Goal: Task Accomplishment & Management: Use online tool/utility

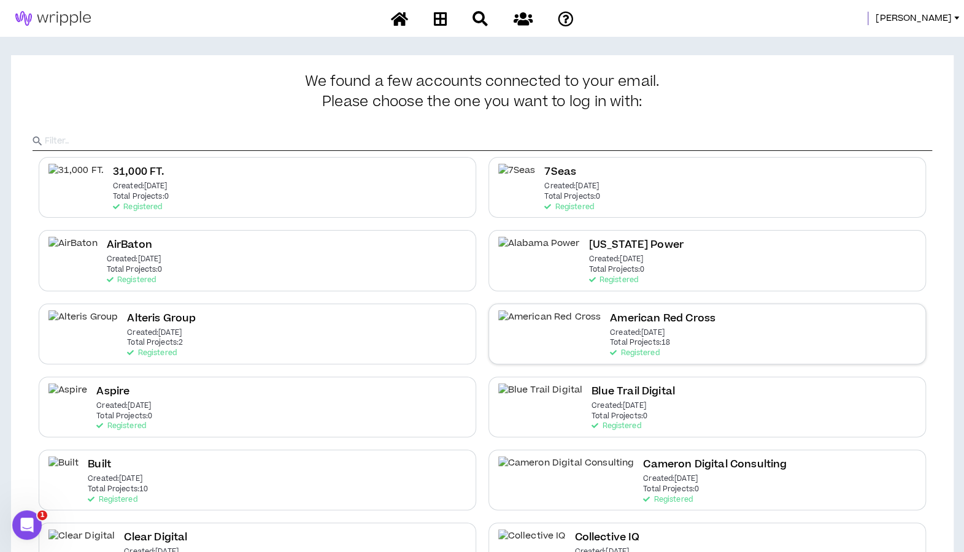
click at [610, 314] on h2 "American Red Cross" at bounding box center [663, 318] width 106 height 17
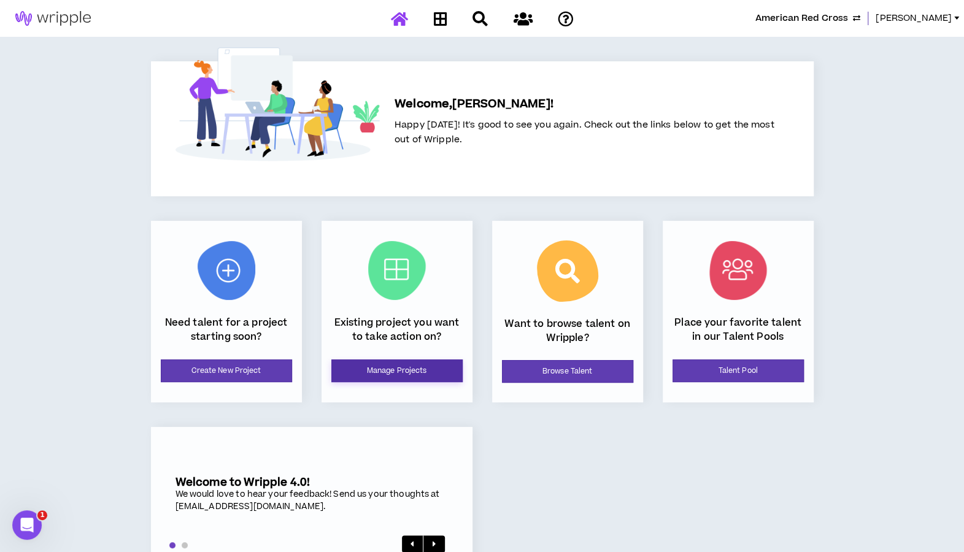
click at [360, 380] on link "Manage Projects" at bounding box center [396, 371] width 131 height 23
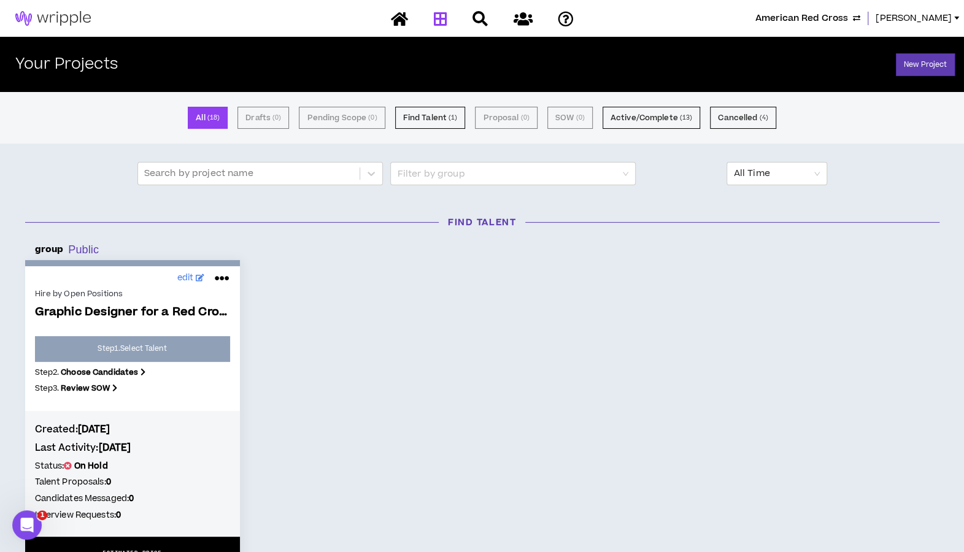
click at [817, 17] on span "American Red Cross" at bounding box center [801, 18] width 93 height 13
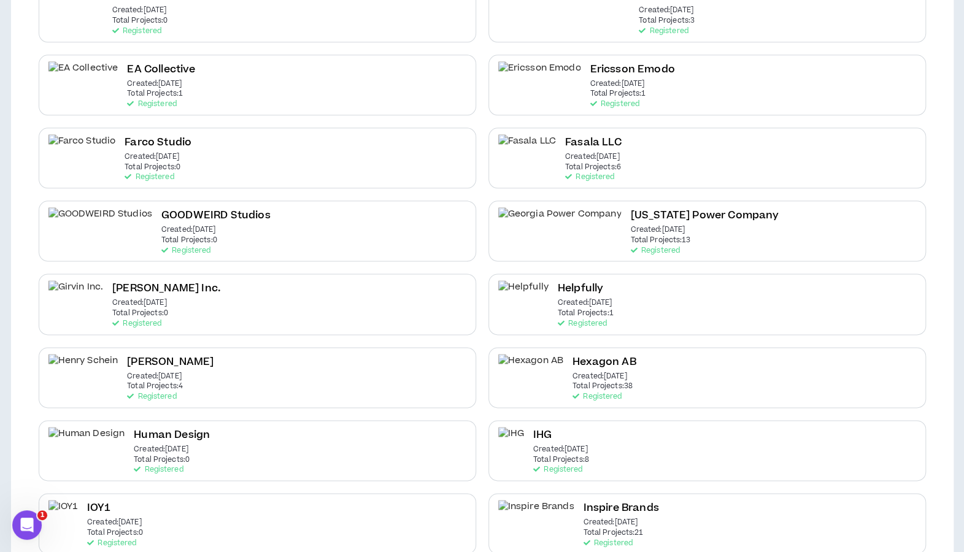
scroll to position [837, 0]
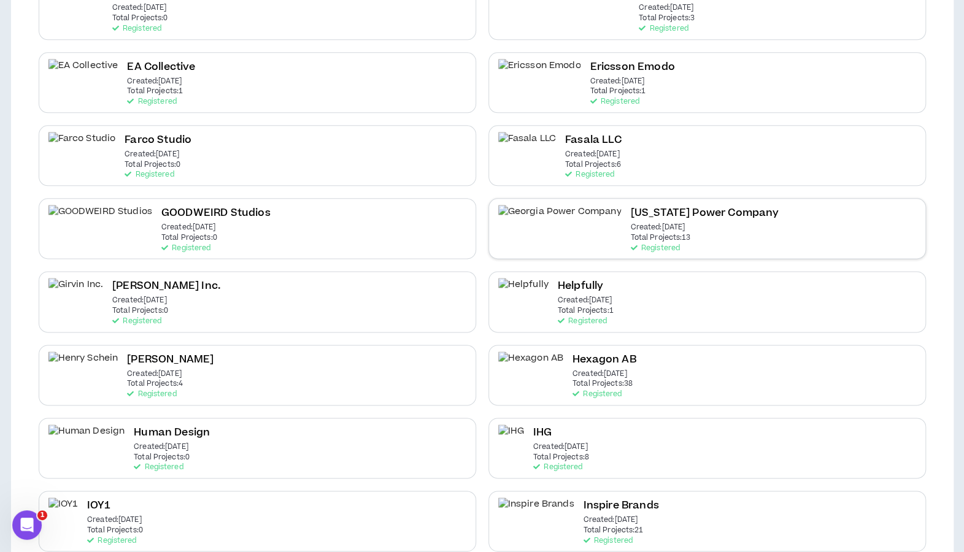
click at [695, 225] on div "[US_STATE] Power Company Created: [DATE] Total Projects: 13 Registered" at bounding box center [706, 228] width 437 height 61
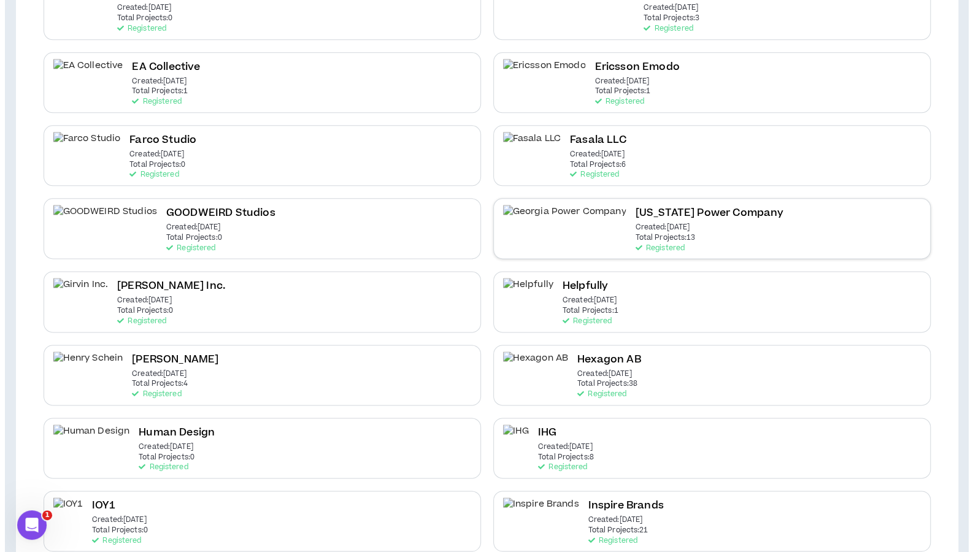
scroll to position [0, 0]
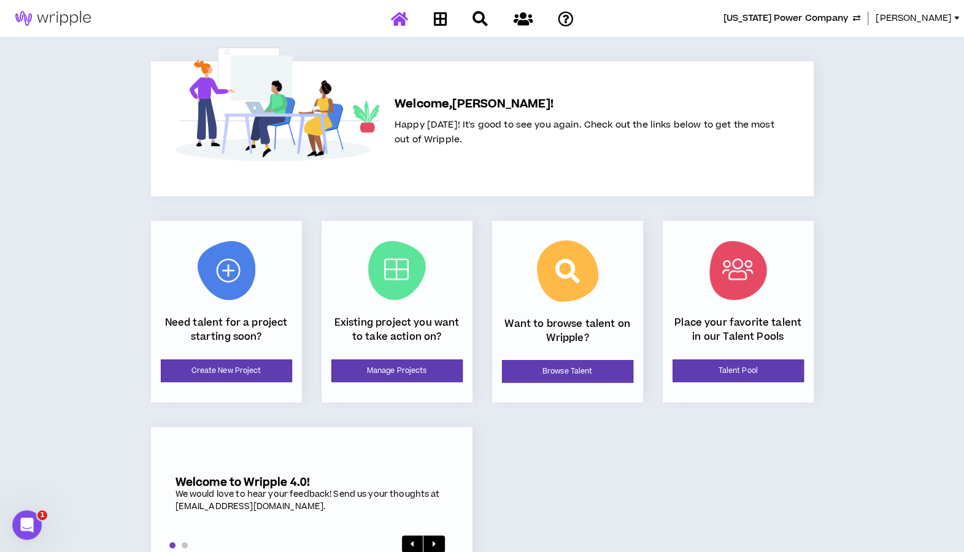
click at [407, 396] on div "Existing project you want to take action on? Manage Projects" at bounding box center [396, 312] width 151 height 182
click at [405, 374] on link "Manage Projects" at bounding box center [396, 371] width 131 height 23
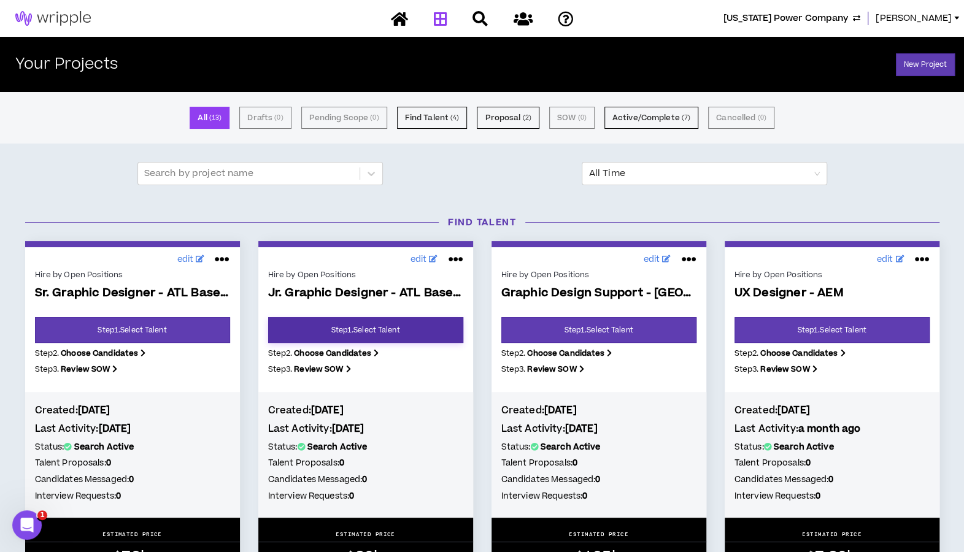
click at [381, 335] on link "Step 1 . Select Talent" at bounding box center [365, 330] width 195 height 26
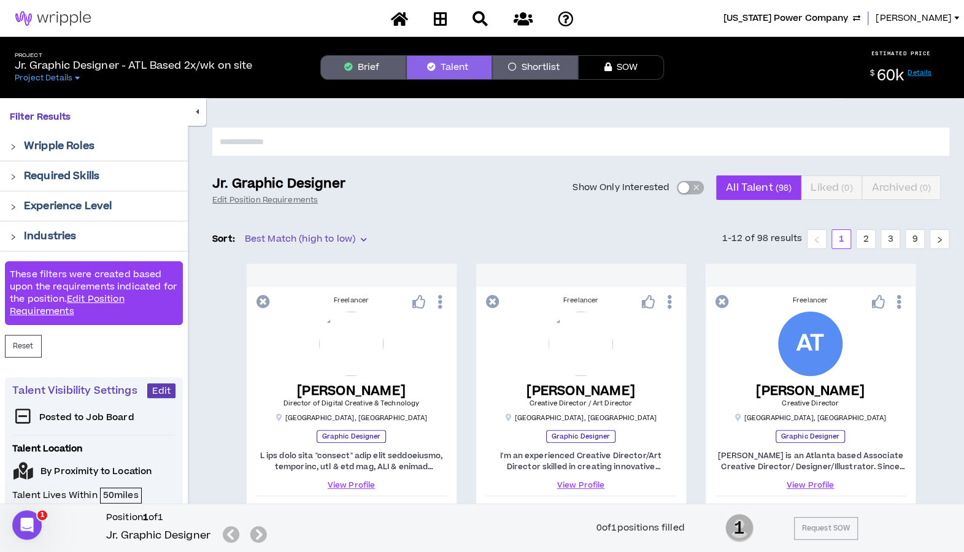
click at [363, 72] on button "Brief" at bounding box center [363, 67] width 86 height 25
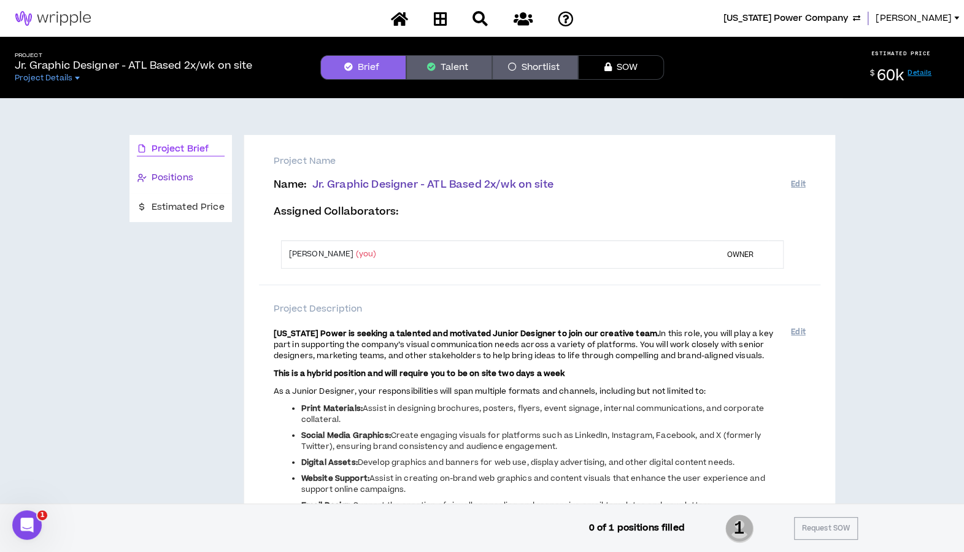
click at [183, 174] on span "Positions" at bounding box center [173, 177] width 42 height 13
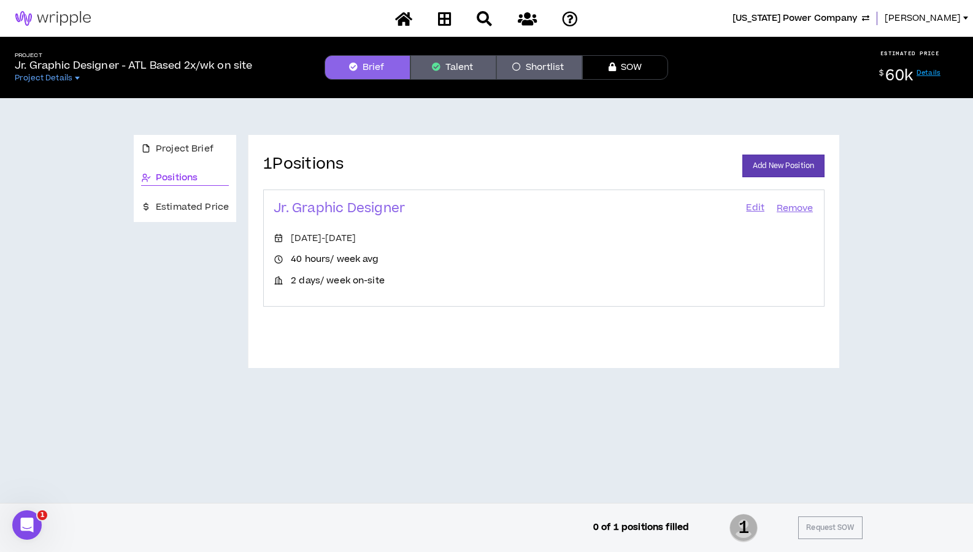
click at [752, 206] on link "Edit" at bounding box center [755, 208] width 21 height 17
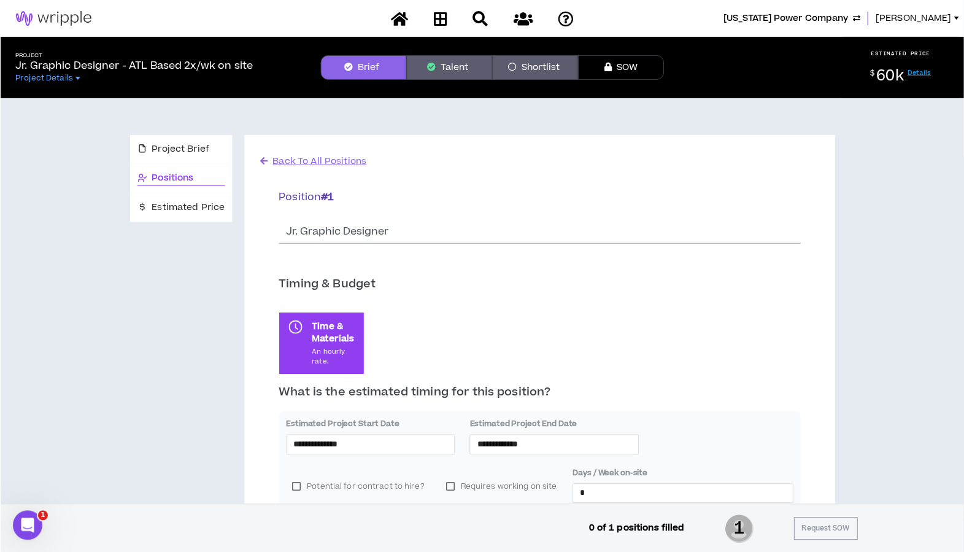
scroll to position [1393, 0]
